Goal: Information Seeking & Learning: Learn about a topic

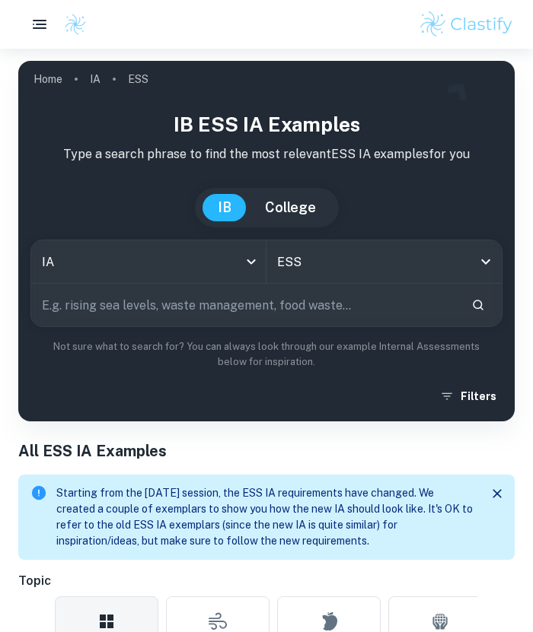
scroll to position [290, 0]
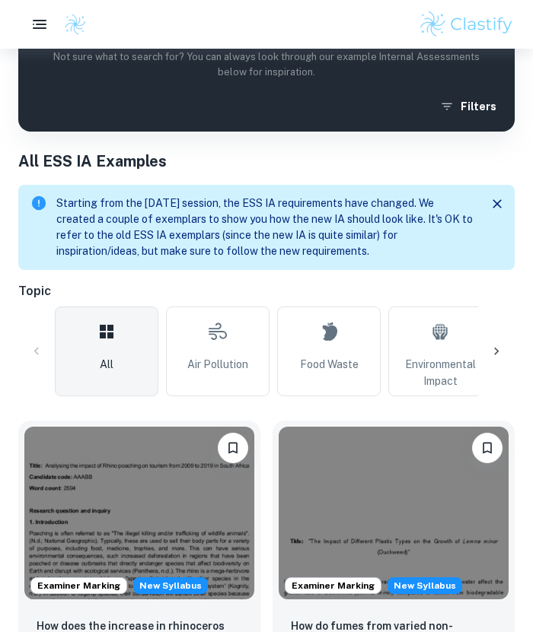
click at [132, 506] on img at bounding box center [139, 513] width 230 height 173
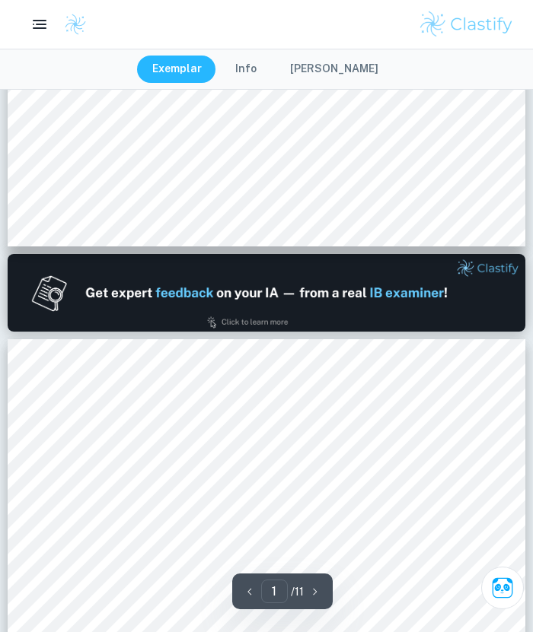
type input "2"
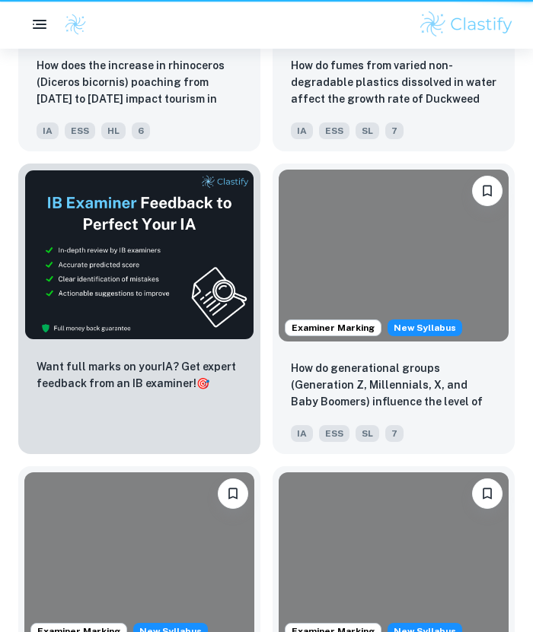
scroll to position [290, 0]
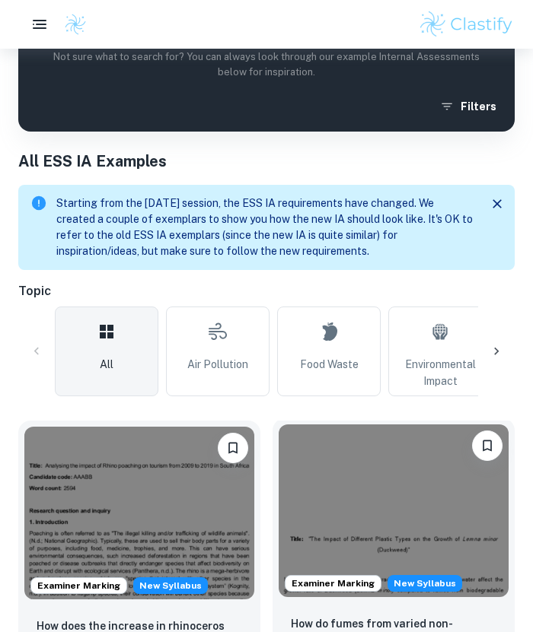
click at [359, 552] on img at bounding box center [393, 511] width 230 height 173
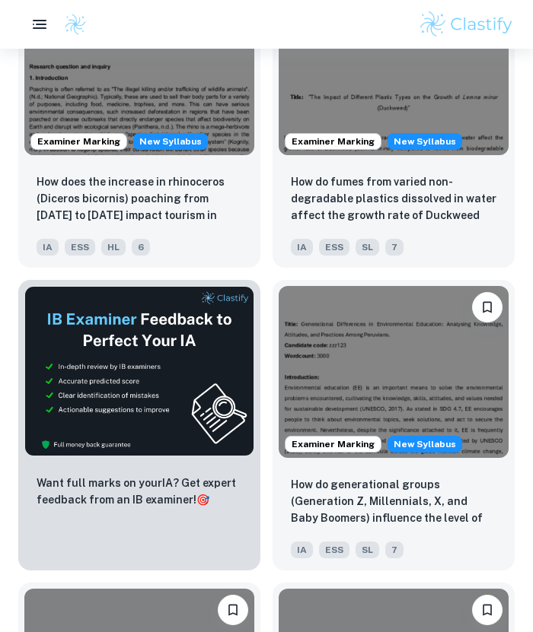
scroll to position [795, 0]
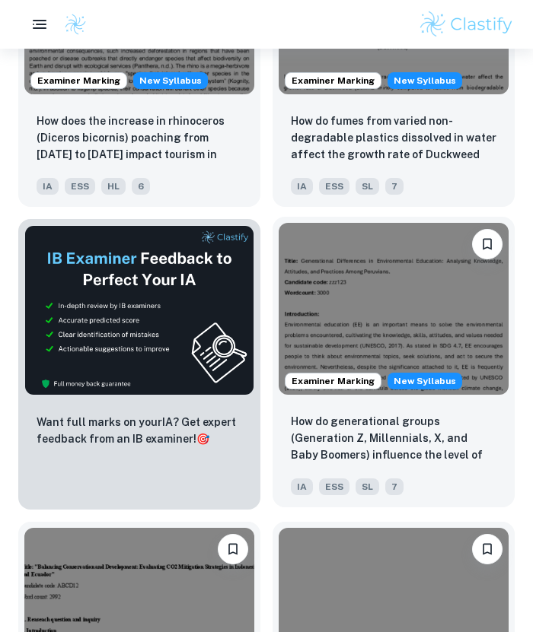
click at [403, 310] on img at bounding box center [393, 309] width 230 height 173
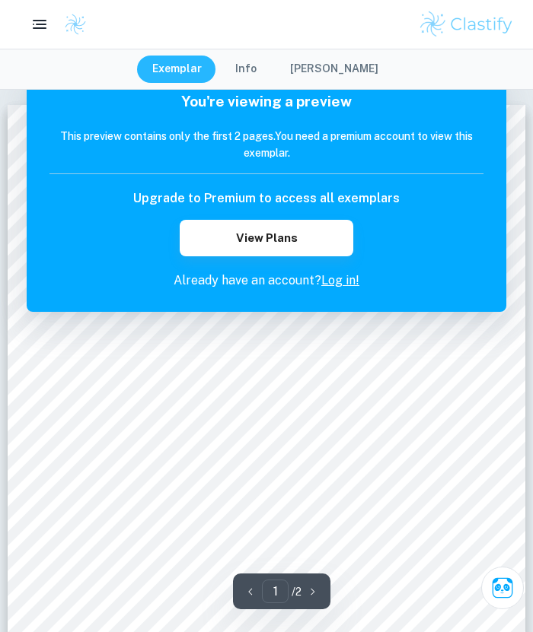
scroll to position [2, 0]
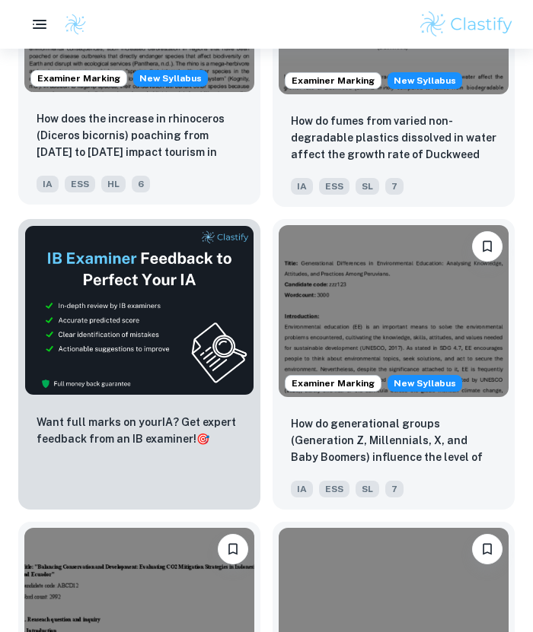
scroll to position [892, 0]
